Goal: Book appointment/travel/reservation

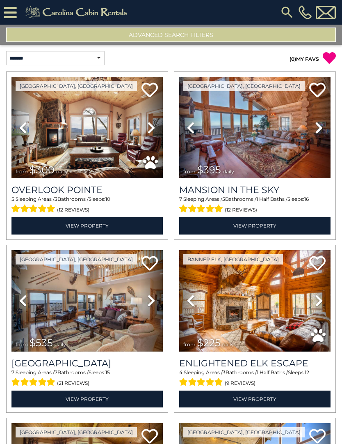
click at [172, 38] on button "Advanced Search Filters" at bounding box center [171, 35] width 330 height 14
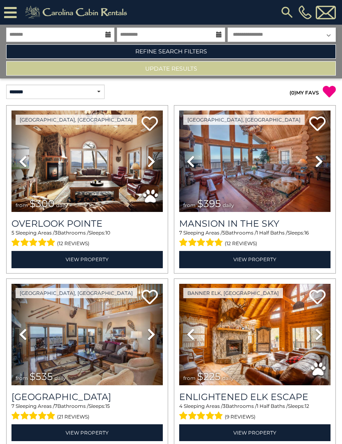
click at [171, 51] on link "Refine Search Filters" at bounding box center [171, 51] width 330 height 14
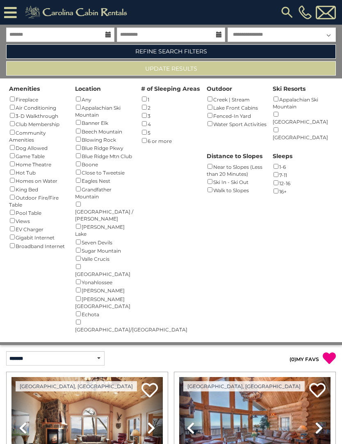
click at [86, 131] on div "Beech Mountain ()" at bounding box center [105, 131] width 60 height 8
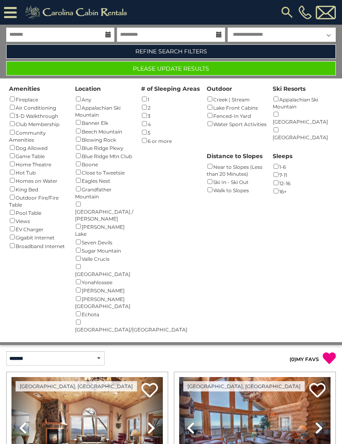
click at [210, 68] on button "Please Update Results" at bounding box center [171, 68] width 330 height 14
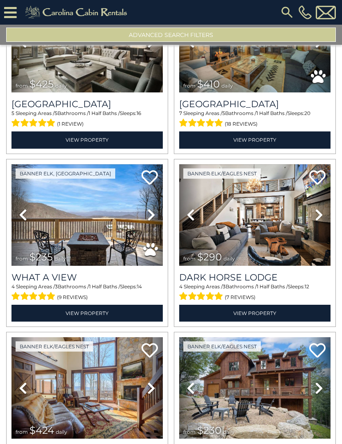
scroll to position [779, 0]
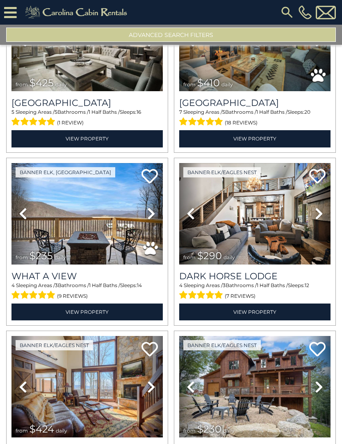
click at [89, 227] on img at bounding box center [87, 213] width 152 height 101
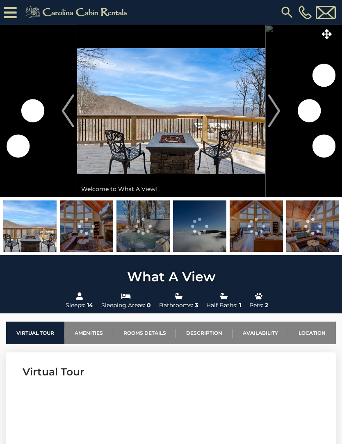
click at [270, 119] on img "Next" at bounding box center [275, 110] width 12 height 33
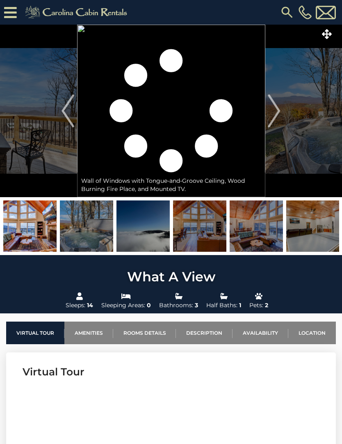
click at [267, 110] on button "Next" at bounding box center [274, 111] width 18 height 172
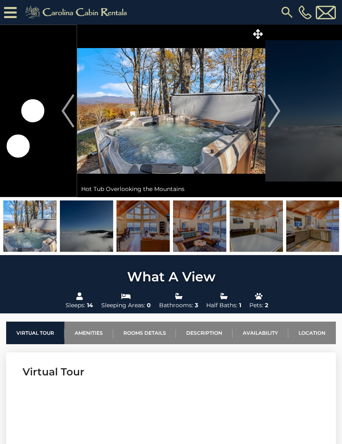
click at [271, 118] on img "Next" at bounding box center [275, 110] width 12 height 33
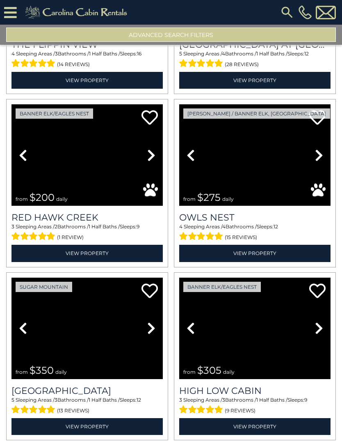
scroll to position [1704, 0]
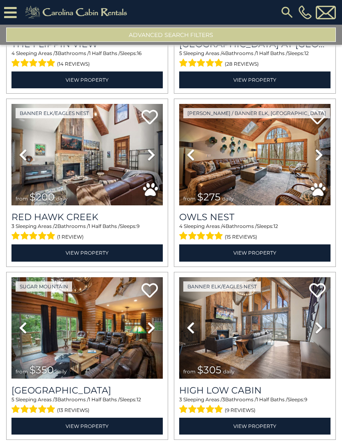
click at [76, 168] on img at bounding box center [87, 154] width 152 height 101
click at [246, 162] on img at bounding box center [255, 154] width 152 height 101
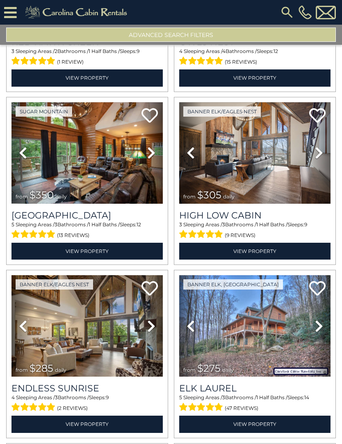
scroll to position [1879, 0]
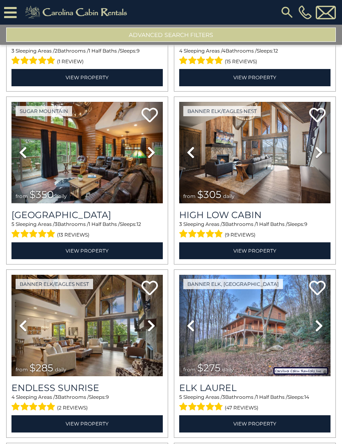
click at [268, 169] on img at bounding box center [255, 152] width 152 height 101
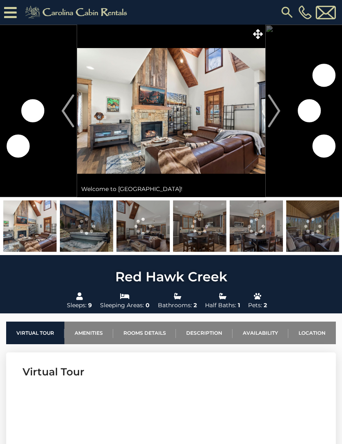
click at [272, 111] on img "Next" at bounding box center [275, 110] width 12 height 33
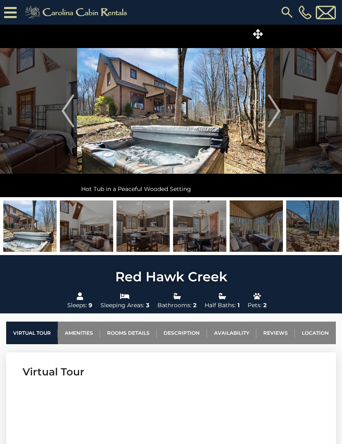
click at [272, 113] on img "Next" at bounding box center [275, 110] width 12 height 33
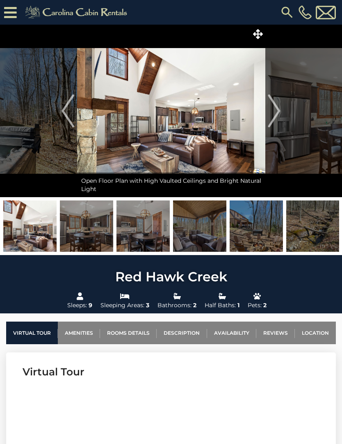
click at [273, 114] on img "Next" at bounding box center [275, 110] width 12 height 33
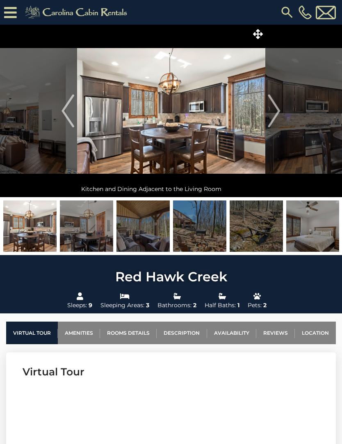
click at [281, 107] on button "Next" at bounding box center [274, 111] width 18 height 172
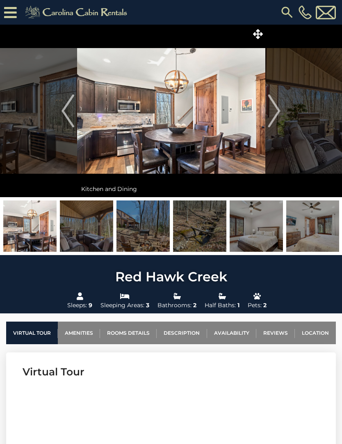
click at [269, 110] on img "Next" at bounding box center [275, 110] width 12 height 33
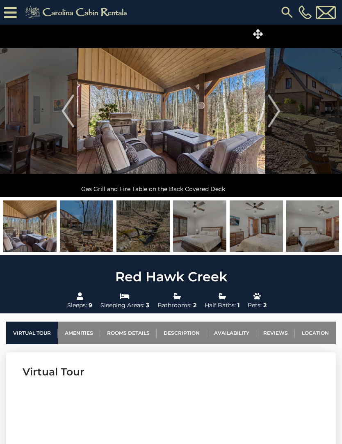
click at [278, 106] on img "Next" at bounding box center [275, 110] width 12 height 33
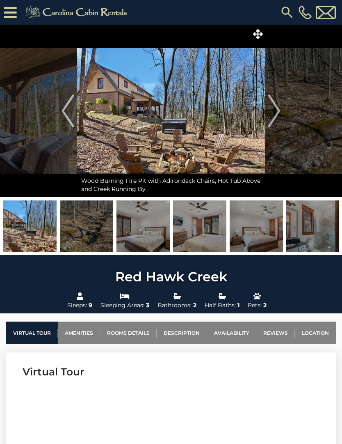
click at [275, 106] on img "Next" at bounding box center [275, 110] width 12 height 33
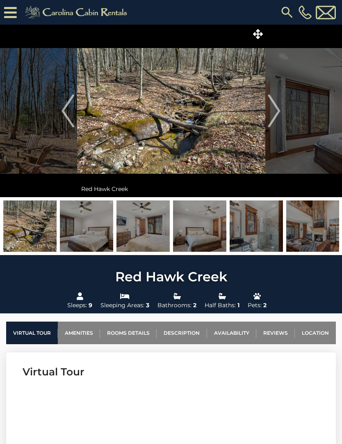
click at [274, 110] on img "Next" at bounding box center [275, 110] width 12 height 33
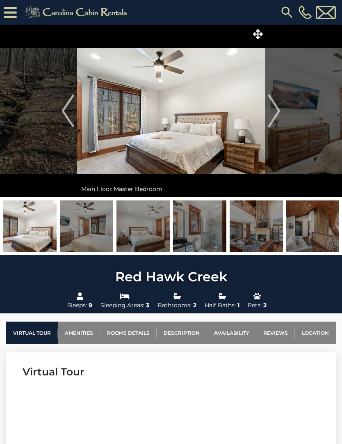
click at [273, 111] on img "Next" at bounding box center [275, 110] width 12 height 33
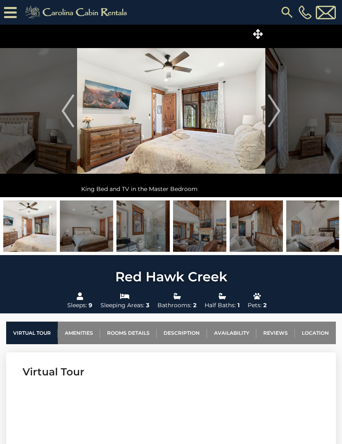
click at [272, 110] on img "Next" at bounding box center [275, 110] width 12 height 33
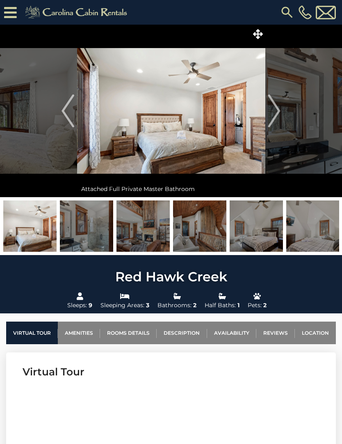
click at [274, 110] on img "Next" at bounding box center [275, 110] width 12 height 33
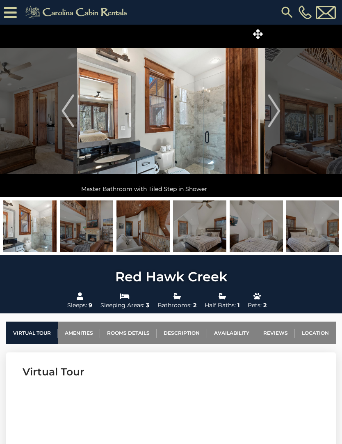
click at [272, 110] on img "Next" at bounding box center [275, 110] width 12 height 33
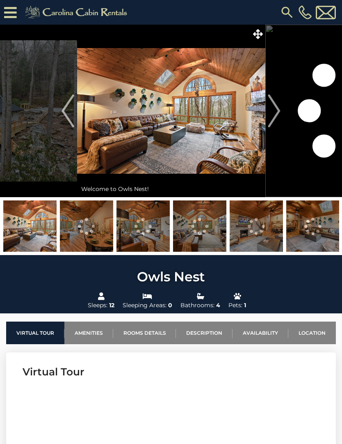
click at [276, 110] on img "Next" at bounding box center [275, 110] width 12 height 33
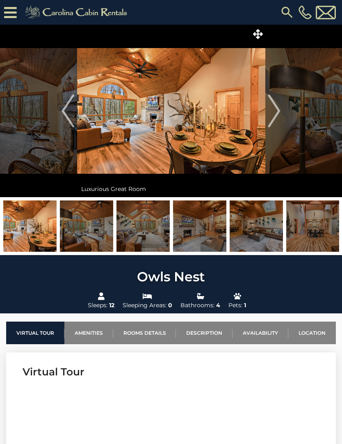
click at [275, 115] on img "Next" at bounding box center [275, 110] width 12 height 33
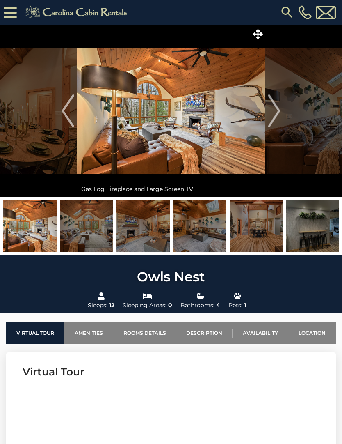
click at [275, 115] on img "Next" at bounding box center [275, 110] width 12 height 33
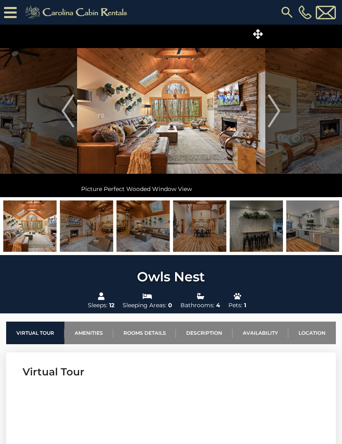
click at [278, 115] on img "Next" at bounding box center [275, 110] width 12 height 33
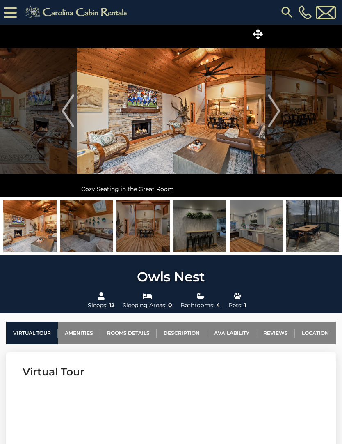
click at [274, 106] on img "Next" at bounding box center [275, 110] width 12 height 33
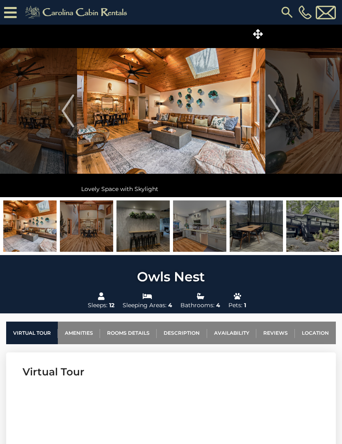
click at [276, 106] on img "Next" at bounding box center [275, 110] width 12 height 33
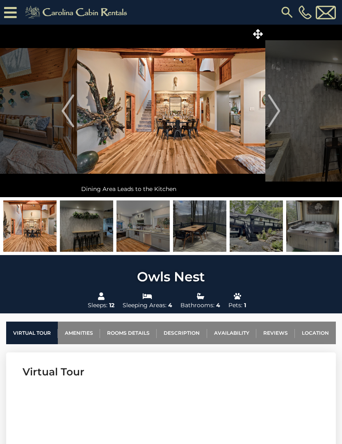
click at [264, 119] on img at bounding box center [171, 111] width 188 height 172
click at [277, 114] on img "Next" at bounding box center [275, 110] width 12 height 33
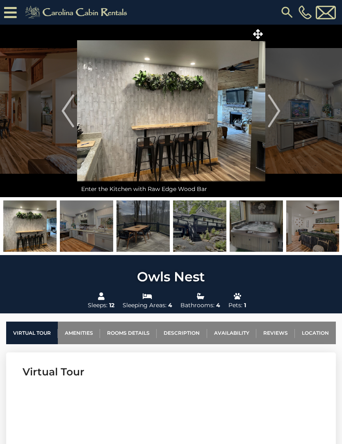
click at [278, 107] on img "Next" at bounding box center [275, 110] width 12 height 33
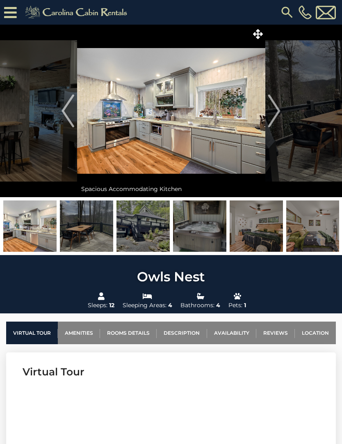
click at [275, 109] on img "Next" at bounding box center [275, 110] width 12 height 33
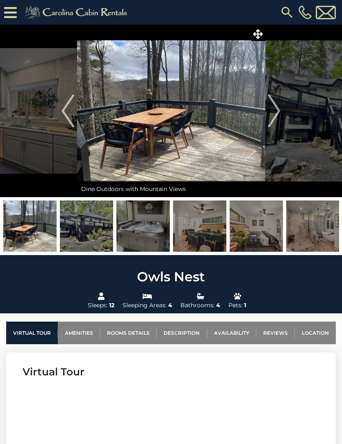
click at [279, 109] on img "Next" at bounding box center [275, 110] width 12 height 33
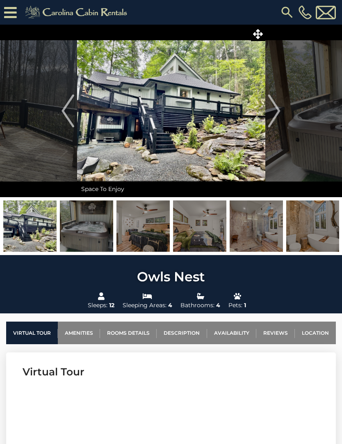
click at [275, 110] on img "Next" at bounding box center [275, 110] width 12 height 33
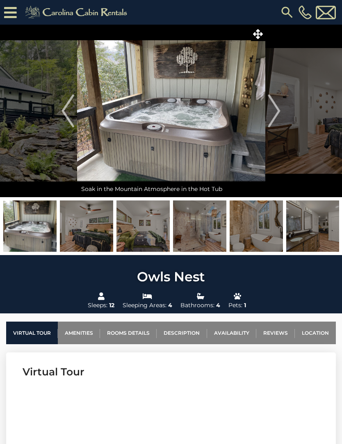
click at [277, 109] on img "Next" at bounding box center [275, 110] width 12 height 33
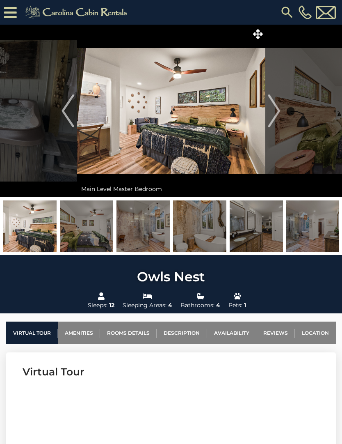
click at [275, 111] on img "Next" at bounding box center [275, 110] width 12 height 33
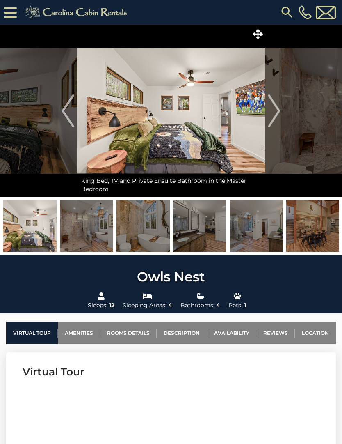
click at [278, 109] on img "Next" at bounding box center [275, 110] width 12 height 33
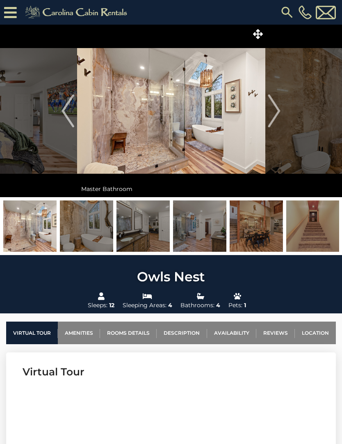
click at [279, 106] on img "Next" at bounding box center [275, 110] width 12 height 33
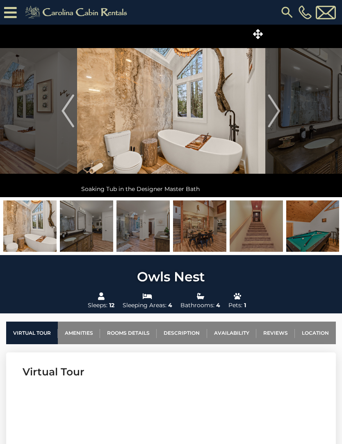
click at [279, 107] on img "Next" at bounding box center [275, 110] width 12 height 33
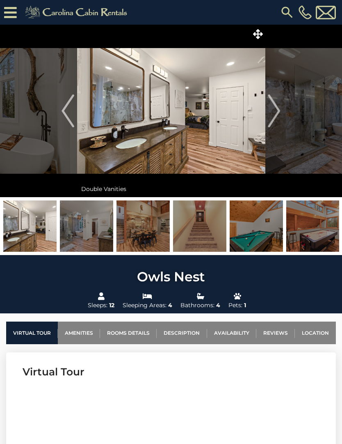
click at [277, 109] on img "Next" at bounding box center [275, 110] width 12 height 33
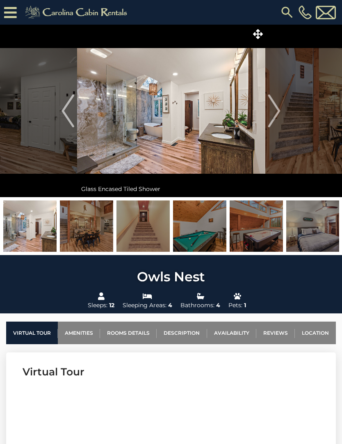
click at [276, 109] on img "Next" at bounding box center [275, 110] width 12 height 33
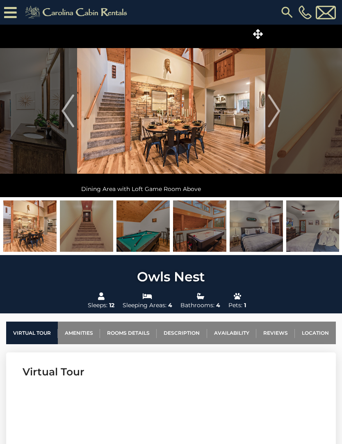
click at [279, 107] on img "Next" at bounding box center [275, 110] width 12 height 33
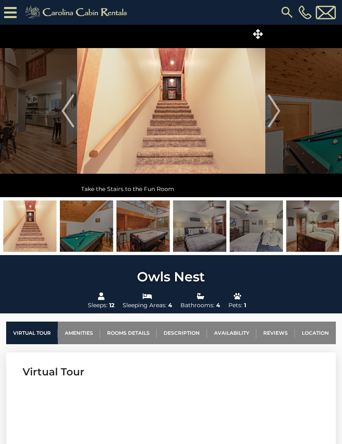
click at [276, 107] on img "Next" at bounding box center [275, 110] width 12 height 33
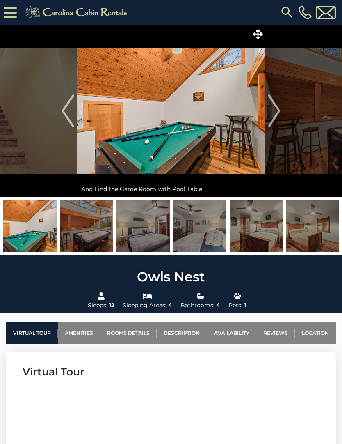
click at [277, 108] on img "Next" at bounding box center [275, 110] width 12 height 33
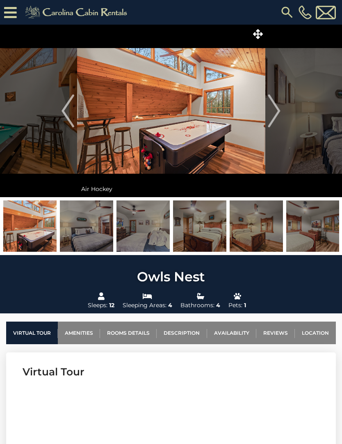
click at [277, 108] on img "Next" at bounding box center [275, 110] width 12 height 33
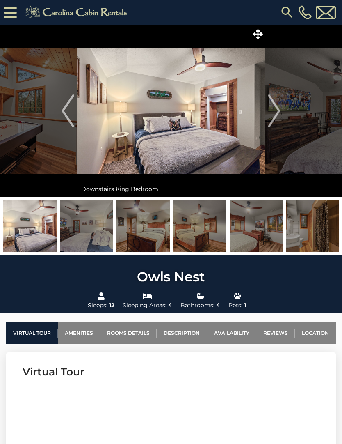
click at [276, 108] on img "Next" at bounding box center [275, 110] width 12 height 33
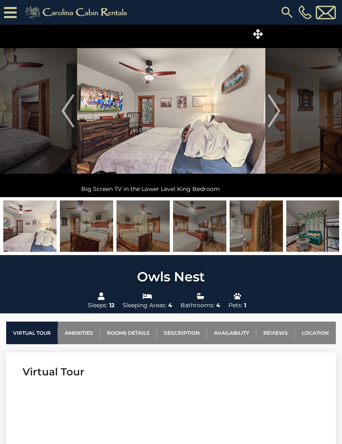
click at [277, 108] on img "Next" at bounding box center [275, 110] width 12 height 33
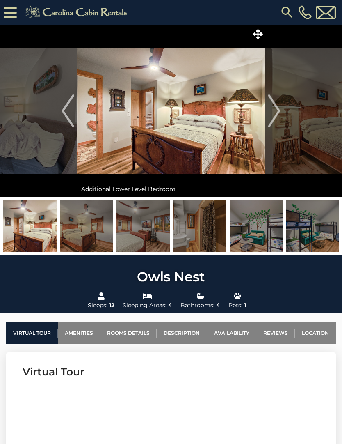
click at [277, 110] on img "Next" at bounding box center [275, 110] width 12 height 33
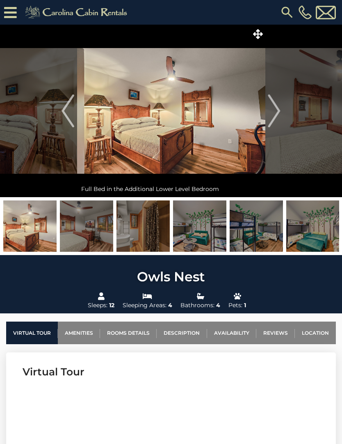
click at [278, 109] on img "Next" at bounding box center [275, 110] width 12 height 33
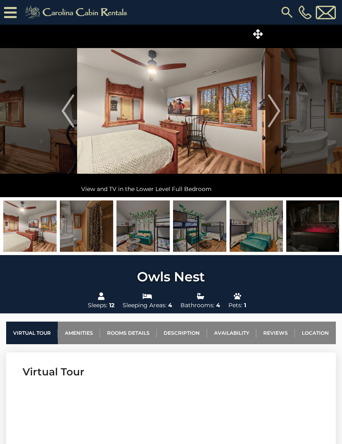
click at [280, 107] on img "Next" at bounding box center [275, 110] width 12 height 33
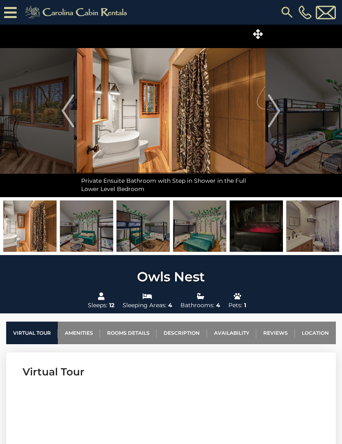
click at [277, 109] on img "Next" at bounding box center [275, 110] width 12 height 33
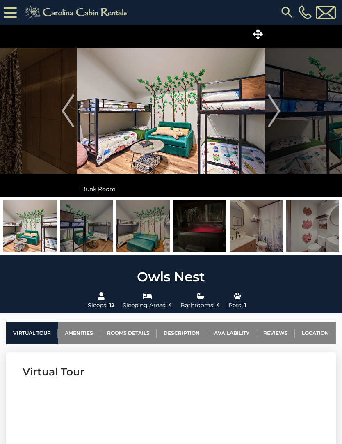
click at [276, 112] on img "Next" at bounding box center [275, 110] width 12 height 33
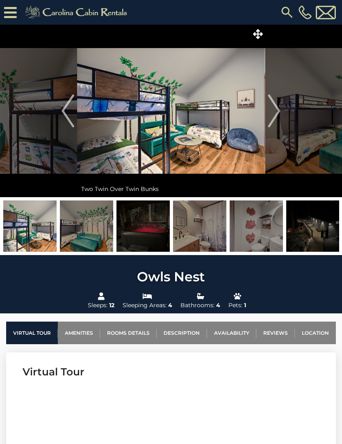
click at [276, 111] on img "Next" at bounding box center [275, 110] width 12 height 33
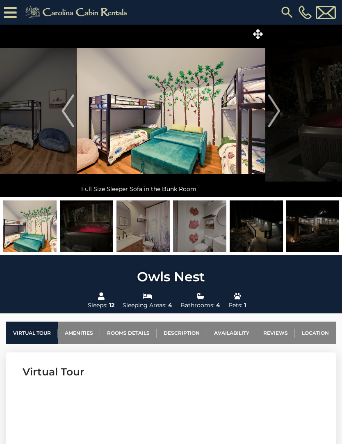
click at [270, 114] on img "Next" at bounding box center [275, 110] width 12 height 33
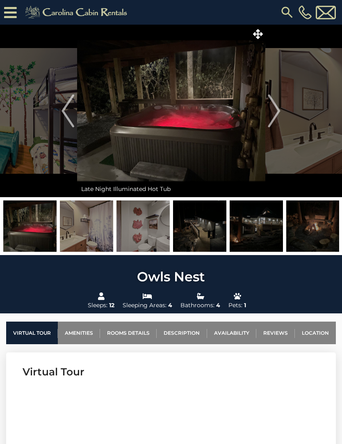
click at [278, 110] on img "Next" at bounding box center [275, 110] width 12 height 33
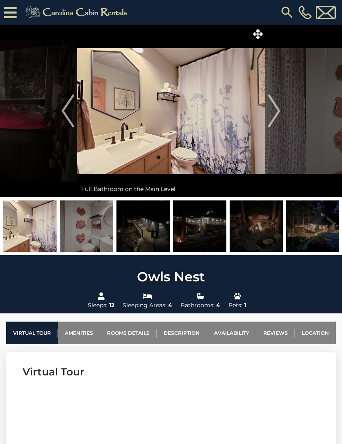
click at [280, 109] on img "Next" at bounding box center [275, 110] width 12 height 33
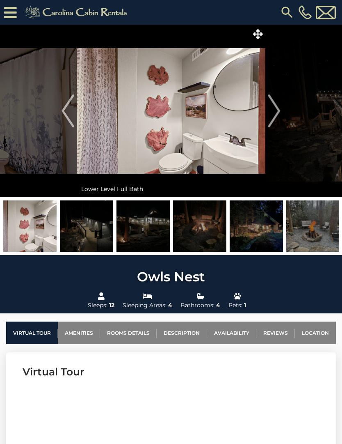
click at [280, 109] on img "Next" at bounding box center [275, 110] width 12 height 33
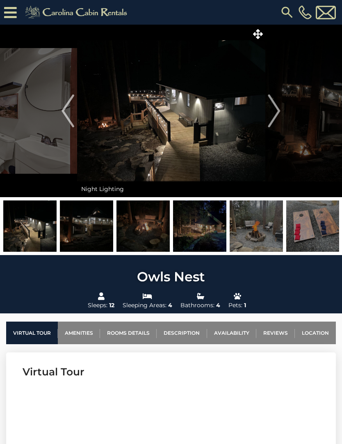
click at [280, 108] on img "Next" at bounding box center [275, 110] width 12 height 33
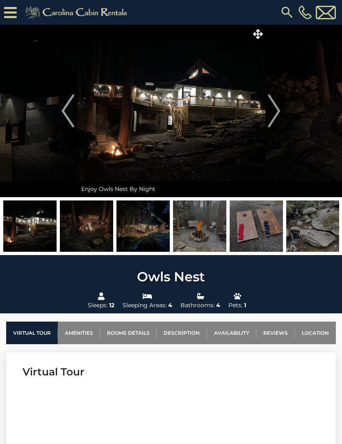
click at [277, 111] on img "Next" at bounding box center [275, 110] width 12 height 33
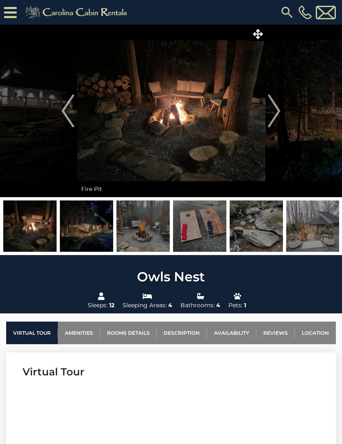
click at [278, 109] on img "Next" at bounding box center [275, 110] width 12 height 33
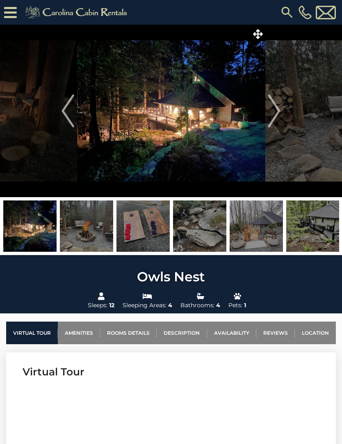
click at [275, 113] on img "Next" at bounding box center [275, 110] width 12 height 33
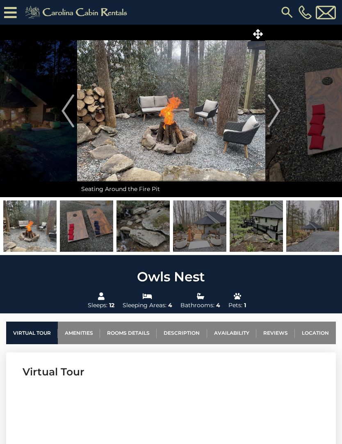
click at [277, 112] on img "Next" at bounding box center [275, 110] width 12 height 33
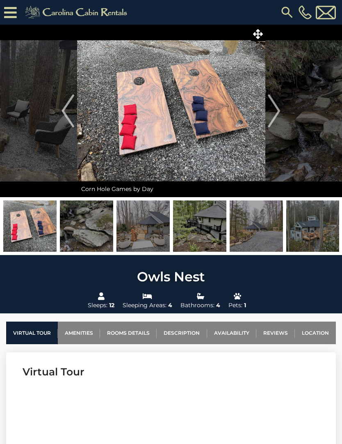
click at [278, 106] on img "Next" at bounding box center [275, 110] width 12 height 33
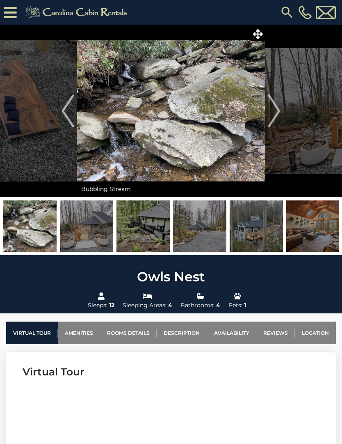
click at [276, 109] on img "Next" at bounding box center [275, 110] width 12 height 33
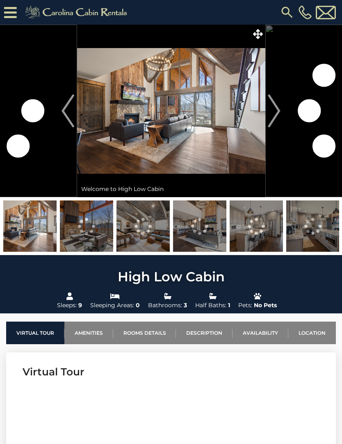
click at [258, 35] on icon at bounding box center [258, 34] width 10 height 10
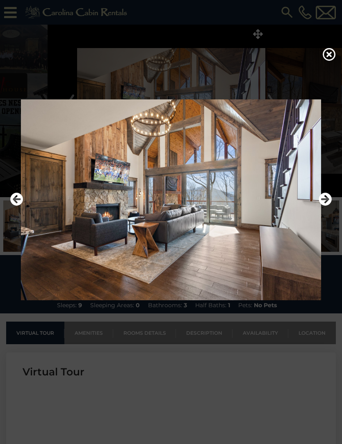
click at [322, 206] on icon "Next" at bounding box center [325, 199] width 13 height 13
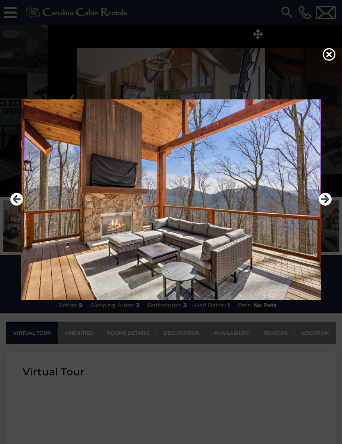
click at [321, 206] on icon "Next" at bounding box center [325, 199] width 13 height 13
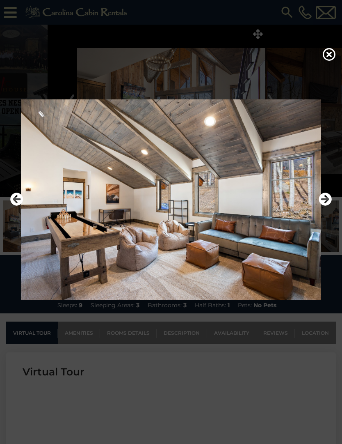
click at [324, 206] on icon "Next" at bounding box center [325, 199] width 13 height 13
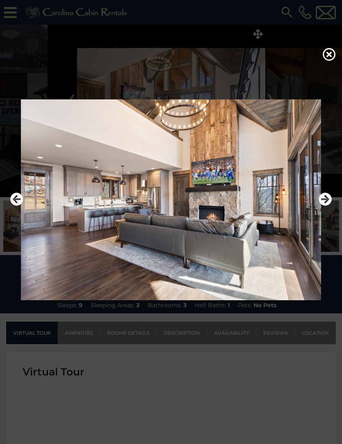
click at [324, 206] on icon "Next" at bounding box center [325, 199] width 13 height 13
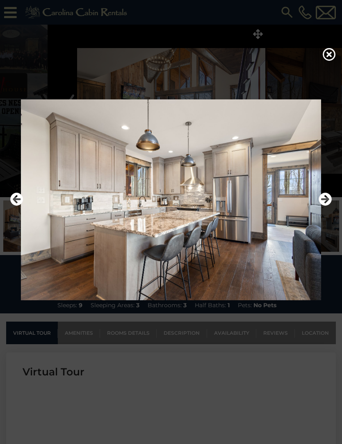
click at [323, 206] on icon "Next" at bounding box center [325, 199] width 13 height 13
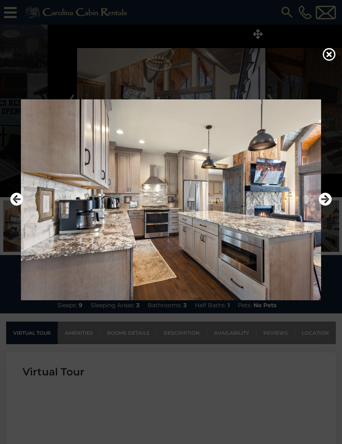
click at [324, 206] on icon "Next" at bounding box center [325, 199] width 13 height 13
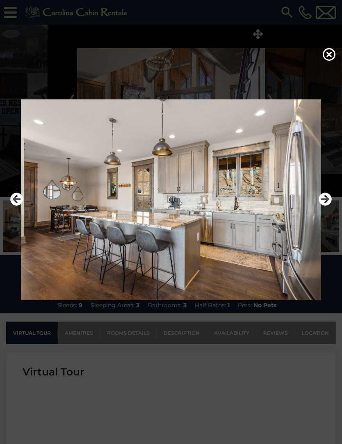
click at [321, 206] on icon "Next" at bounding box center [325, 199] width 13 height 13
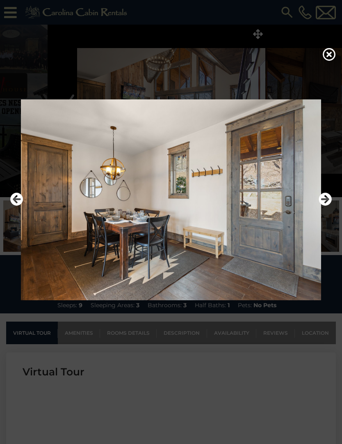
click at [328, 206] on icon "Next" at bounding box center [325, 199] width 13 height 13
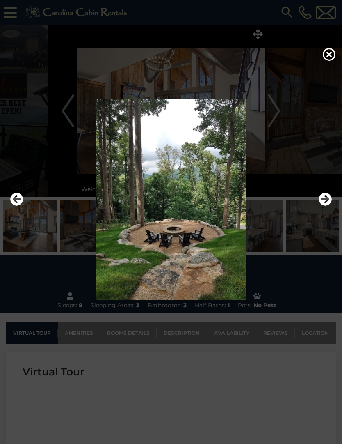
click at [326, 206] on icon "Next" at bounding box center [325, 199] width 13 height 13
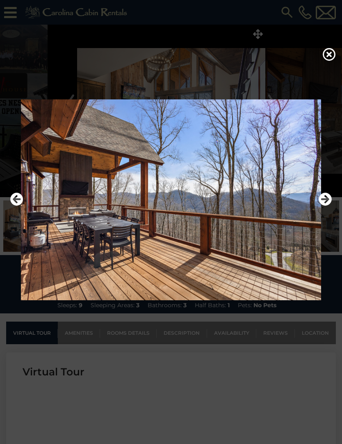
click at [323, 206] on icon "Next" at bounding box center [325, 199] width 13 height 13
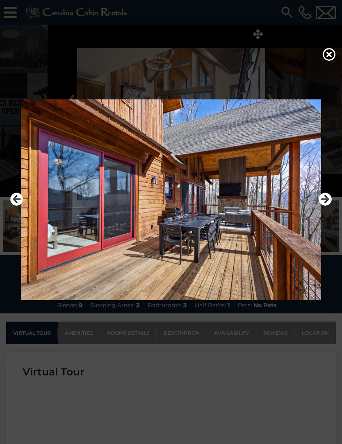
click at [329, 206] on icon "Next" at bounding box center [325, 199] width 13 height 13
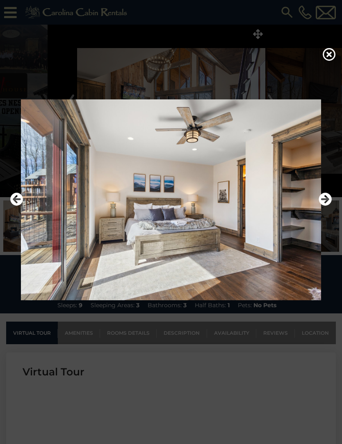
click at [331, 206] on icon "Next" at bounding box center [325, 199] width 13 height 13
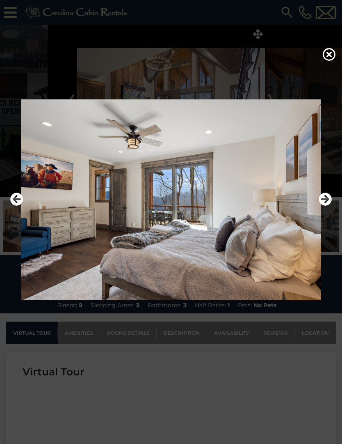
click at [328, 221] on img at bounding box center [171, 199] width 326 height 201
click at [323, 206] on icon "Next" at bounding box center [325, 199] width 13 height 13
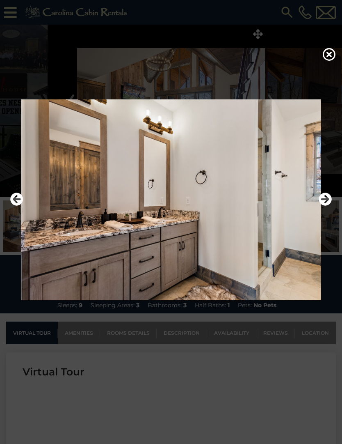
click at [328, 206] on icon "Next" at bounding box center [325, 199] width 13 height 13
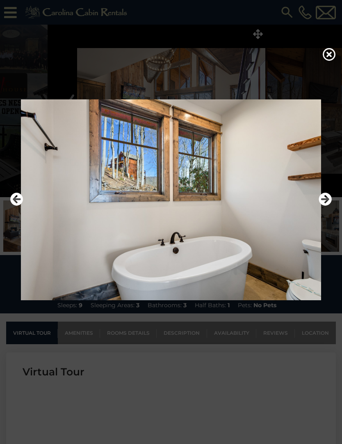
click at [327, 206] on icon "Next" at bounding box center [325, 199] width 13 height 13
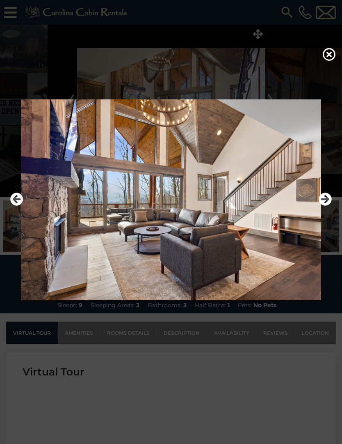
click at [326, 206] on icon "Next" at bounding box center [325, 199] width 13 height 13
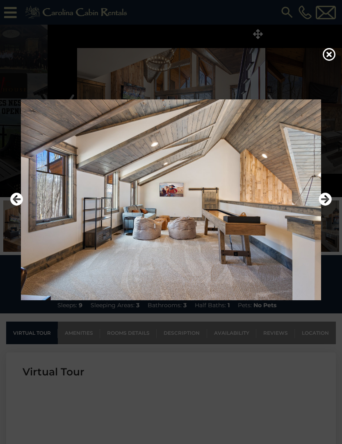
click at [324, 206] on icon "Next" at bounding box center [325, 199] width 13 height 13
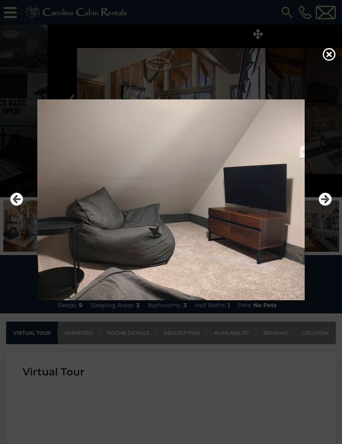
click at [326, 206] on icon "Next" at bounding box center [325, 199] width 13 height 13
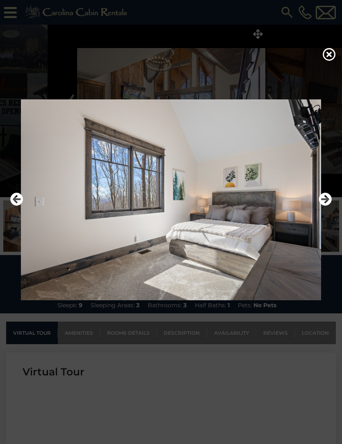
click at [326, 206] on icon "Next" at bounding box center [325, 199] width 13 height 13
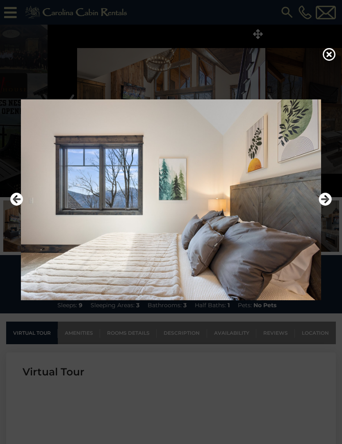
click at [325, 206] on icon "Next" at bounding box center [325, 199] width 13 height 13
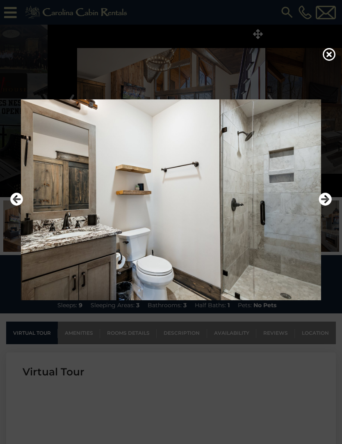
click at [329, 206] on icon "Next" at bounding box center [325, 199] width 13 height 13
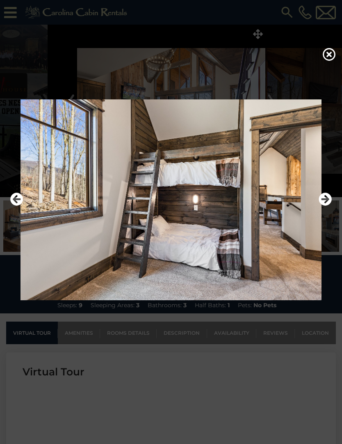
click at [327, 206] on icon "Next" at bounding box center [325, 199] width 13 height 13
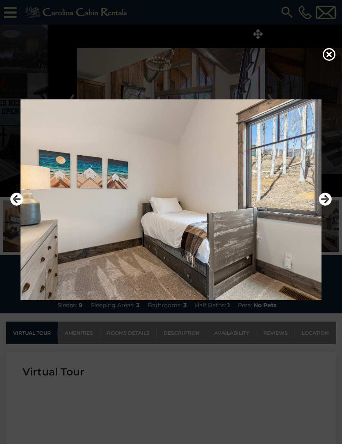
click at [325, 206] on icon "Next" at bounding box center [325, 199] width 13 height 13
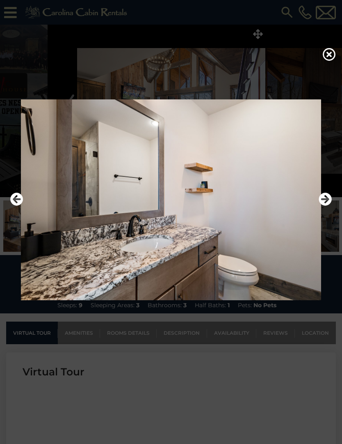
click at [323, 206] on icon "Next" at bounding box center [325, 199] width 13 height 13
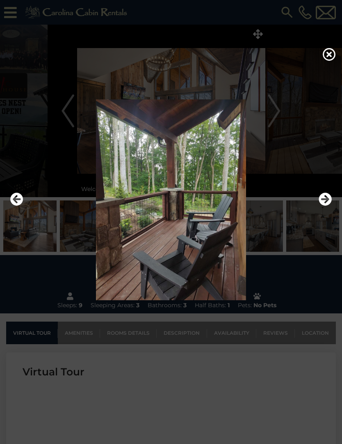
click at [324, 206] on icon "Next" at bounding box center [325, 199] width 13 height 13
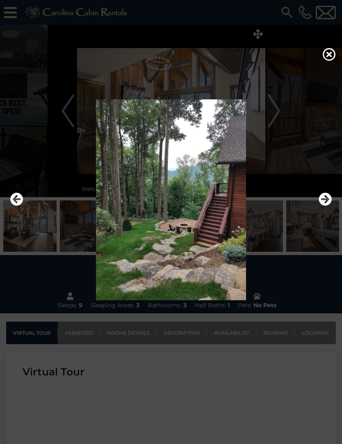
click at [327, 206] on icon "Next" at bounding box center [325, 199] width 13 height 13
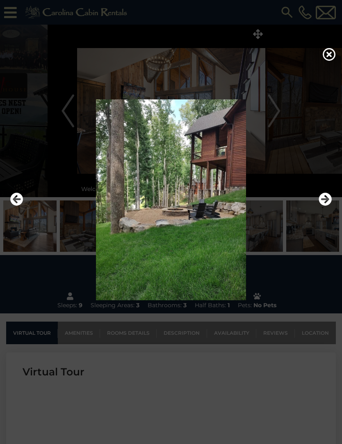
click at [327, 206] on icon "Next" at bounding box center [325, 199] width 13 height 13
